Goal: Task Accomplishment & Management: Use online tool/utility

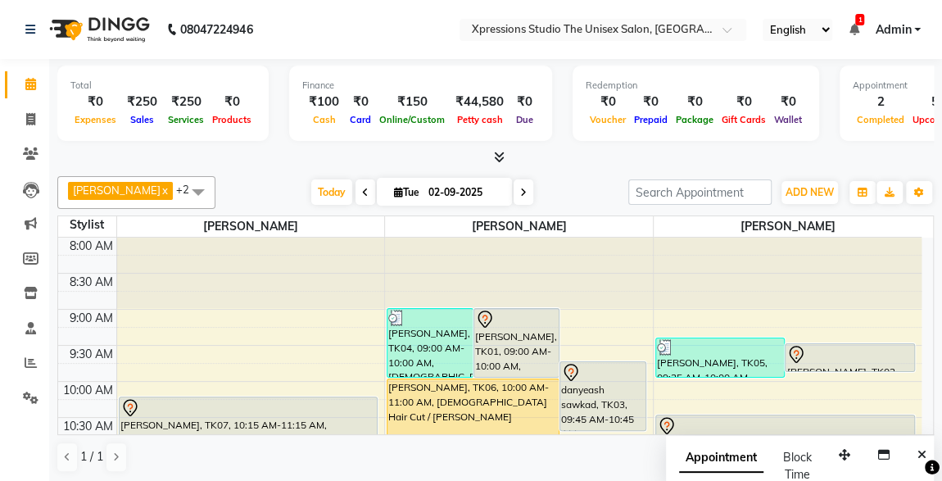
scroll to position [92, 0]
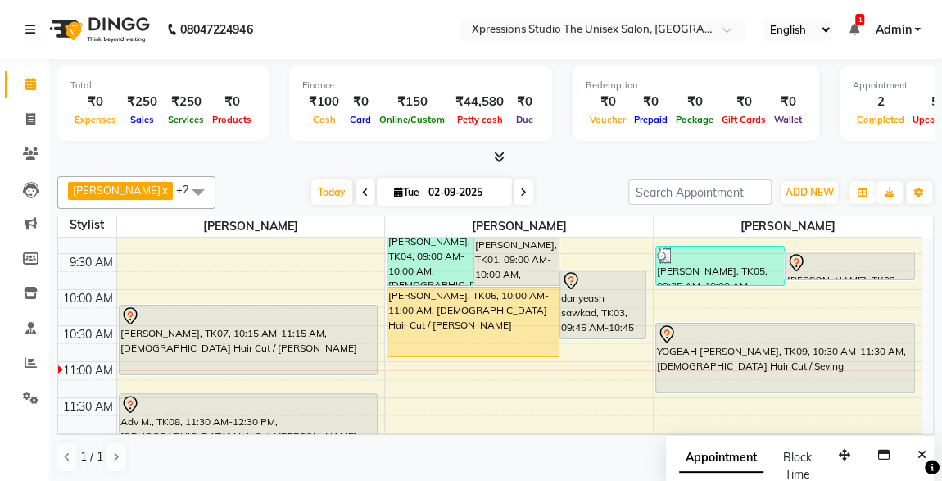
click at [520, 331] on div "[PERSON_NAME], TK06, 10:00 AM-11:00 AM, [DEMOGRAPHIC_DATA] Hair Cut / [PERSON_N…" at bounding box center [473, 322] width 171 height 69
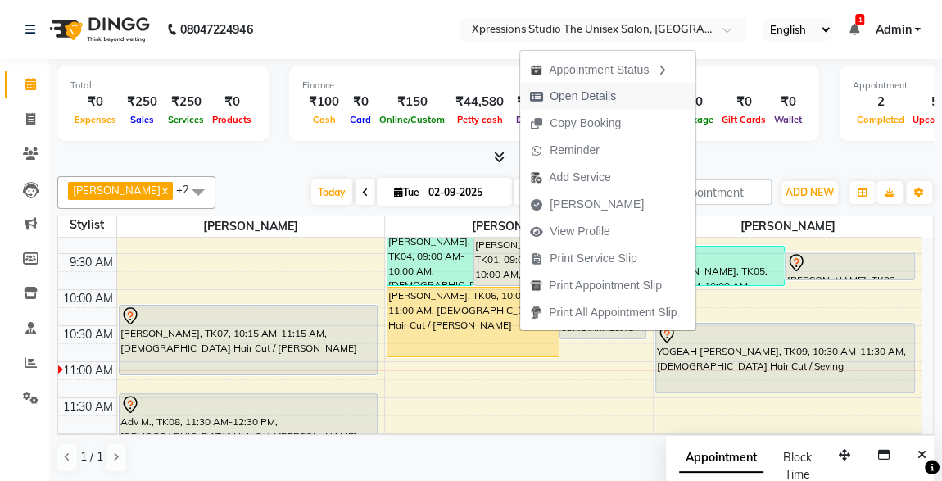
click at [573, 87] on span "Open Details" at bounding box center [573, 96] width 106 height 27
select select "1"
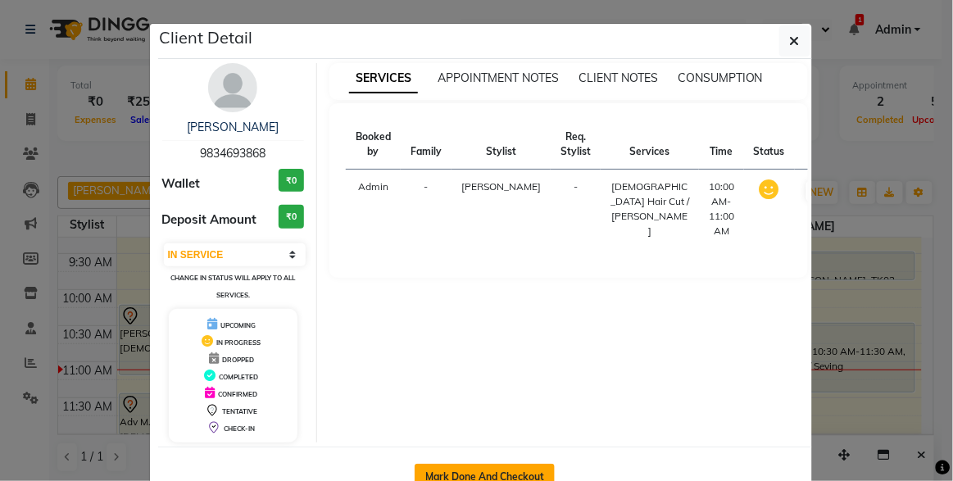
click at [502, 469] on button "Mark Done And Checkout" at bounding box center [485, 477] width 140 height 26
select select "service"
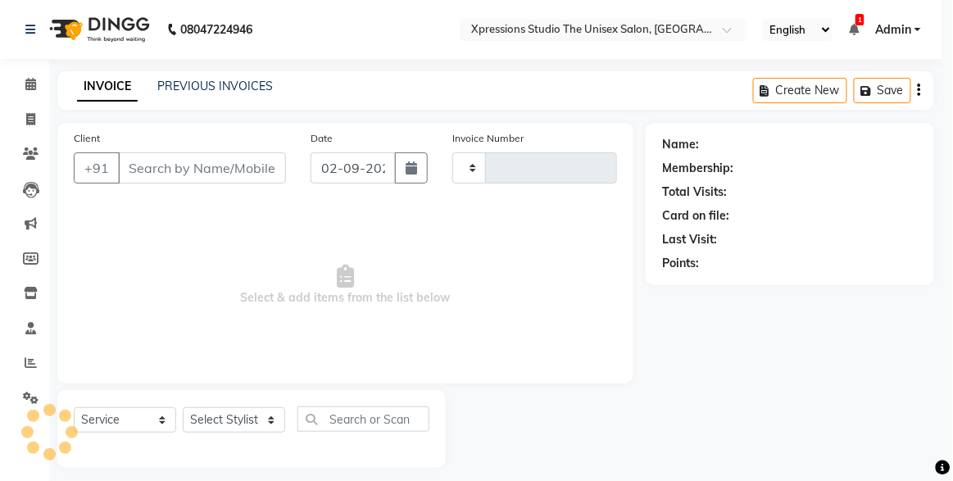
type input "4496"
select select "7003"
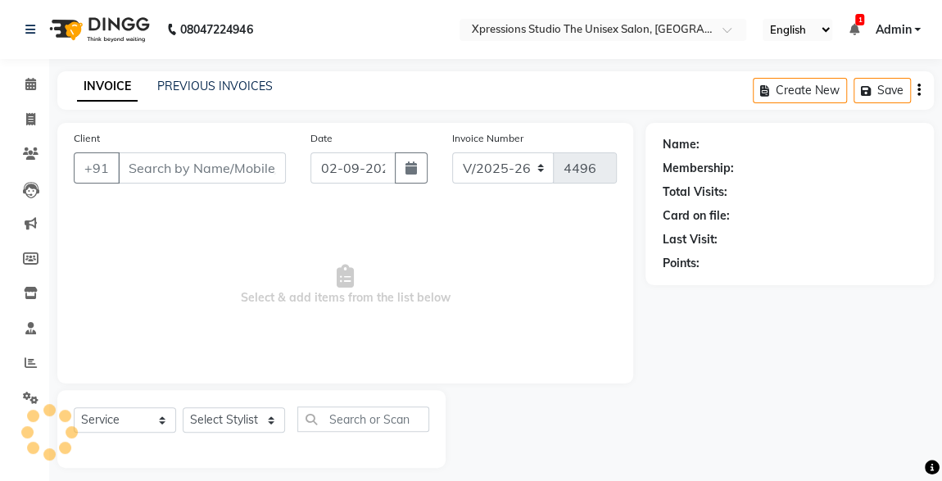
type input "9834693868"
select select "57588"
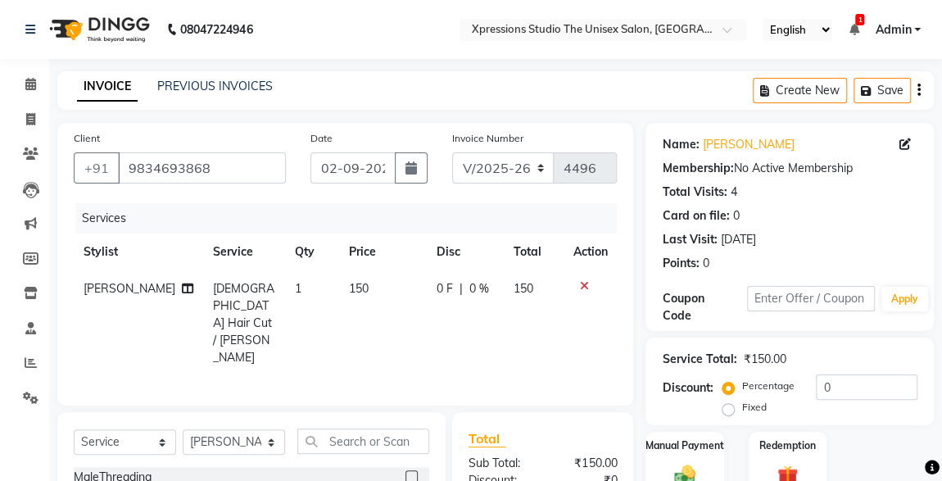
scroll to position [174, 0]
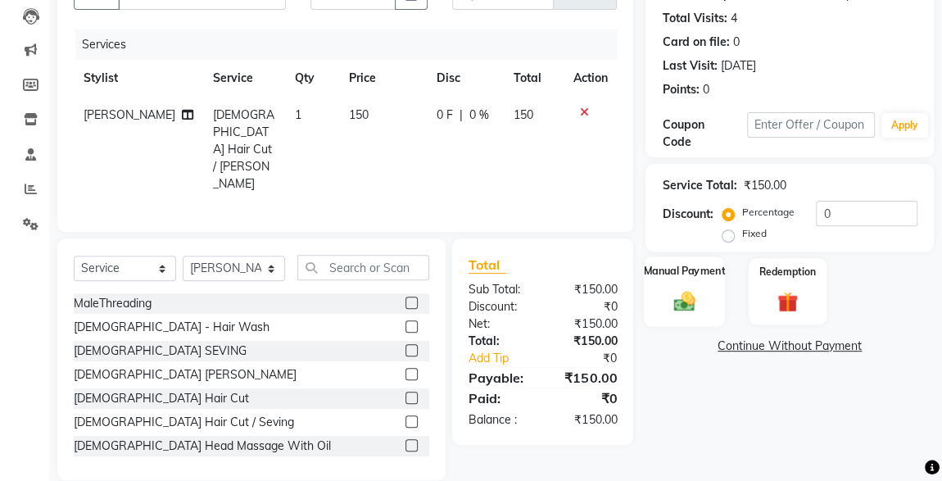
click at [687, 298] on img at bounding box center [684, 300] width 35 height 25
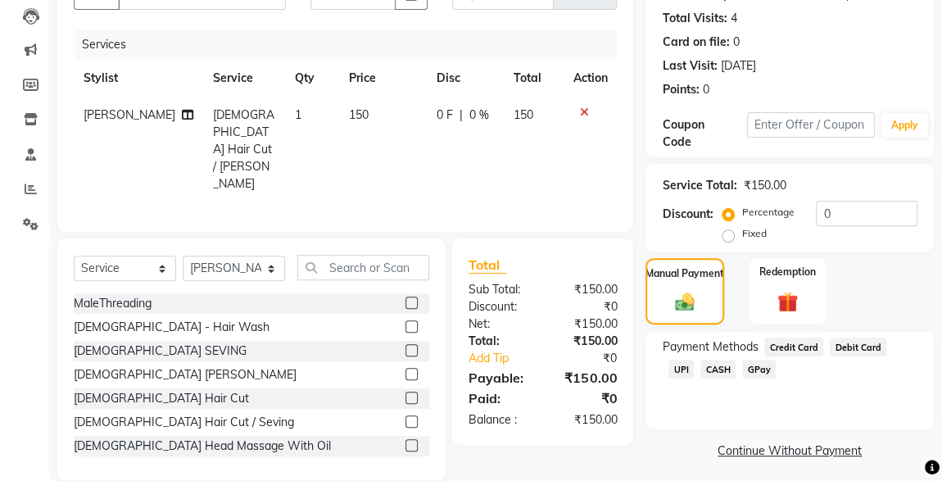
click at [694, 360] on span "UPI" at bounding box center [681, 369] width 25 height 19
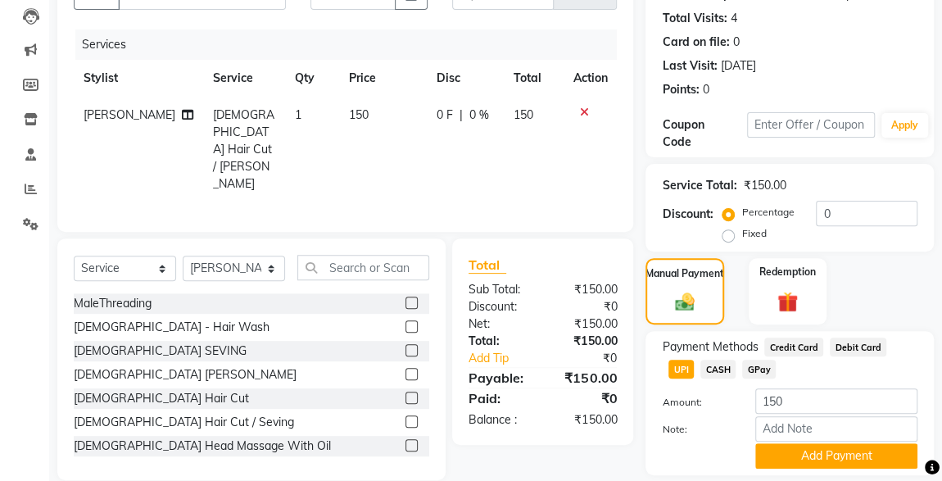
scroll to position [224, 0]
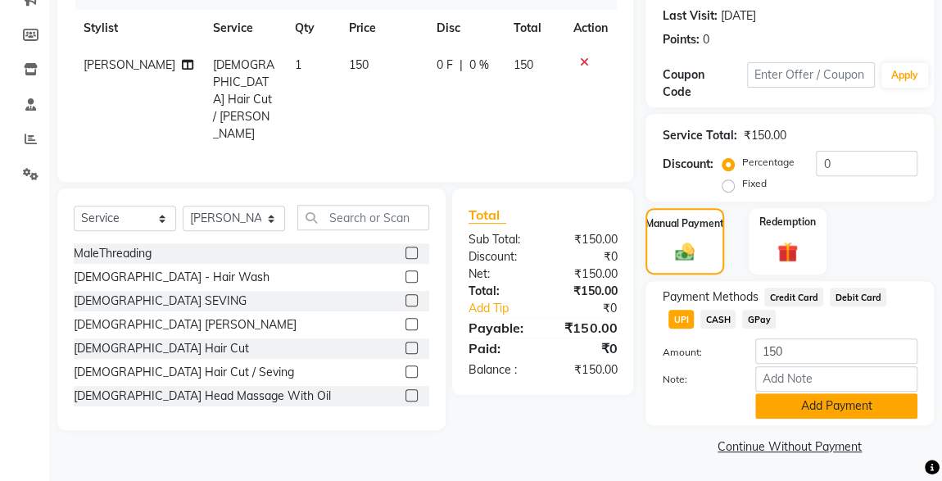
click at [851, 403] on button "Add Payment" at bounding box center [837, 405] width 162 height 25
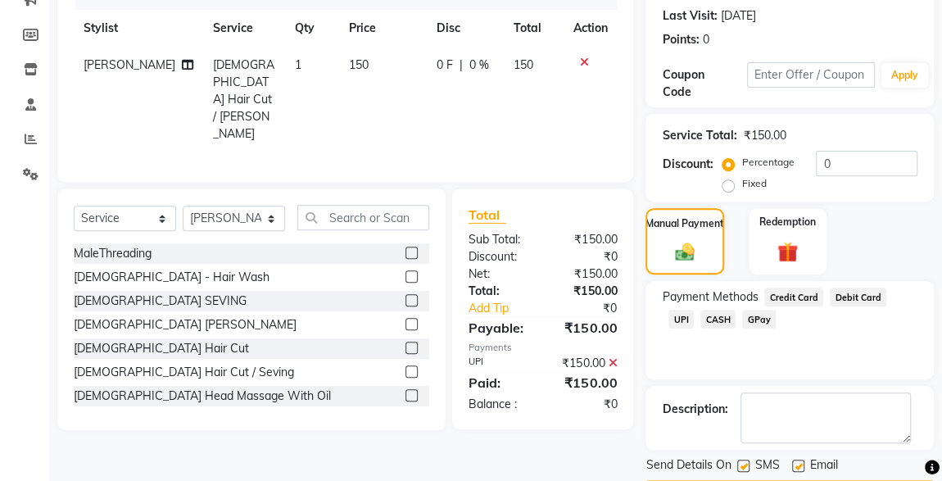
scroll to position [270, 0]
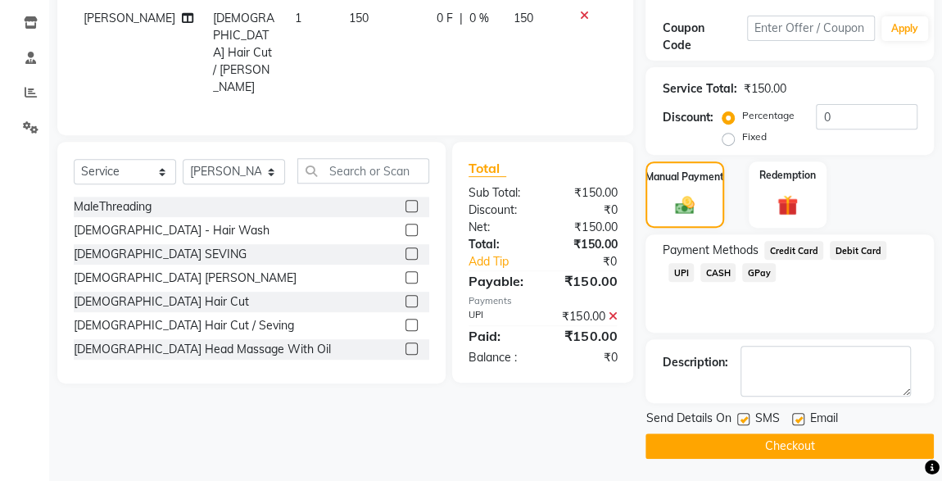
click at [744, 417] on label at bounding box center [744, 419] width 12 height 12
click at [744, 417] on input "checkbox" at bounding box center [743, 420] width 11 height 11
checkbox input "false"
click at [809, 448] on button "Checkout" at bounding box center [790, 446] width 288 height 25
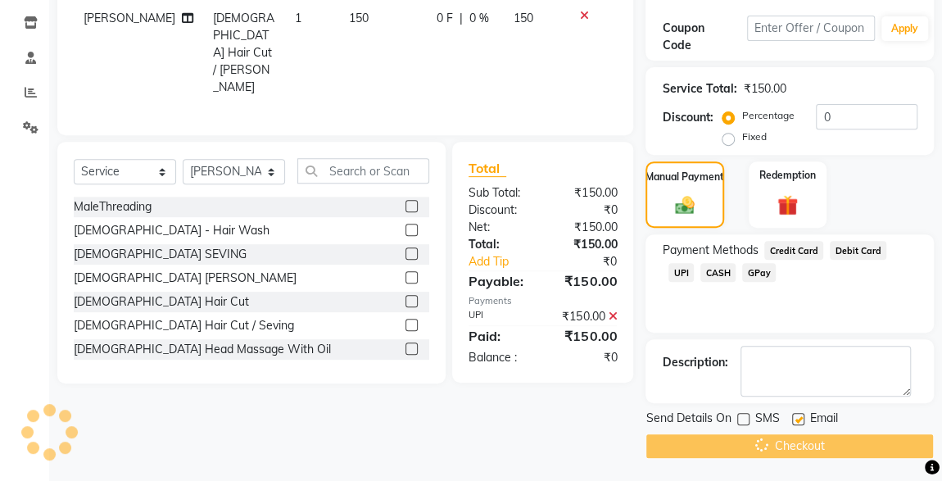
scroll to position [0, 0]
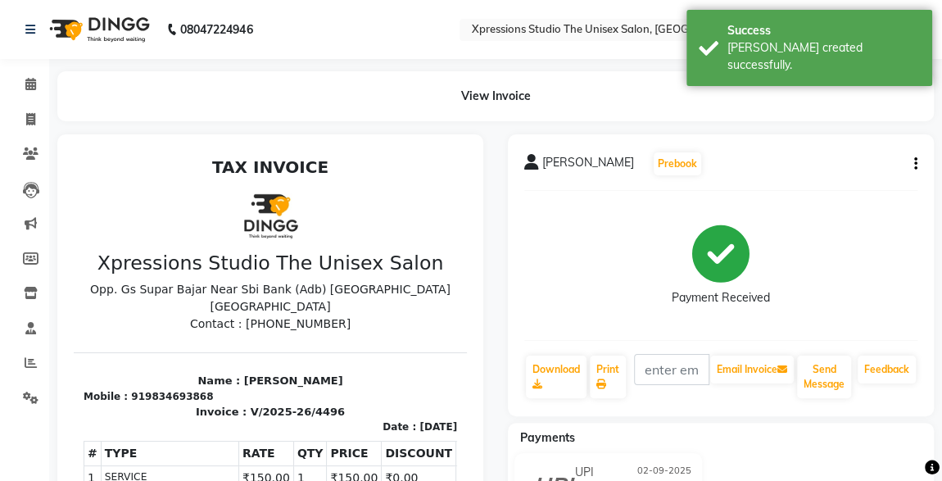
click at [7, 83] on link "Calendar" at bounding box center [24, 84] width 39 height 27
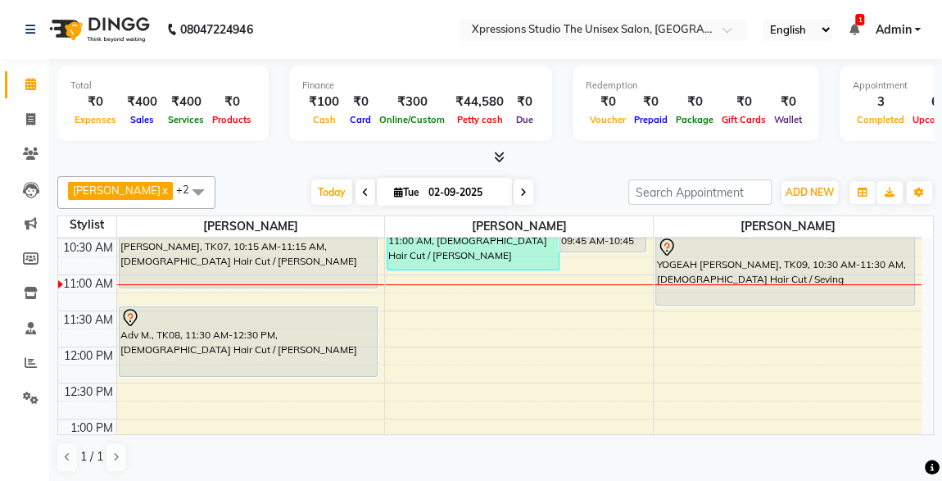
scroll to position [181, 0]
